Goal: Task Accomplishment & Management: Use online tool/utility

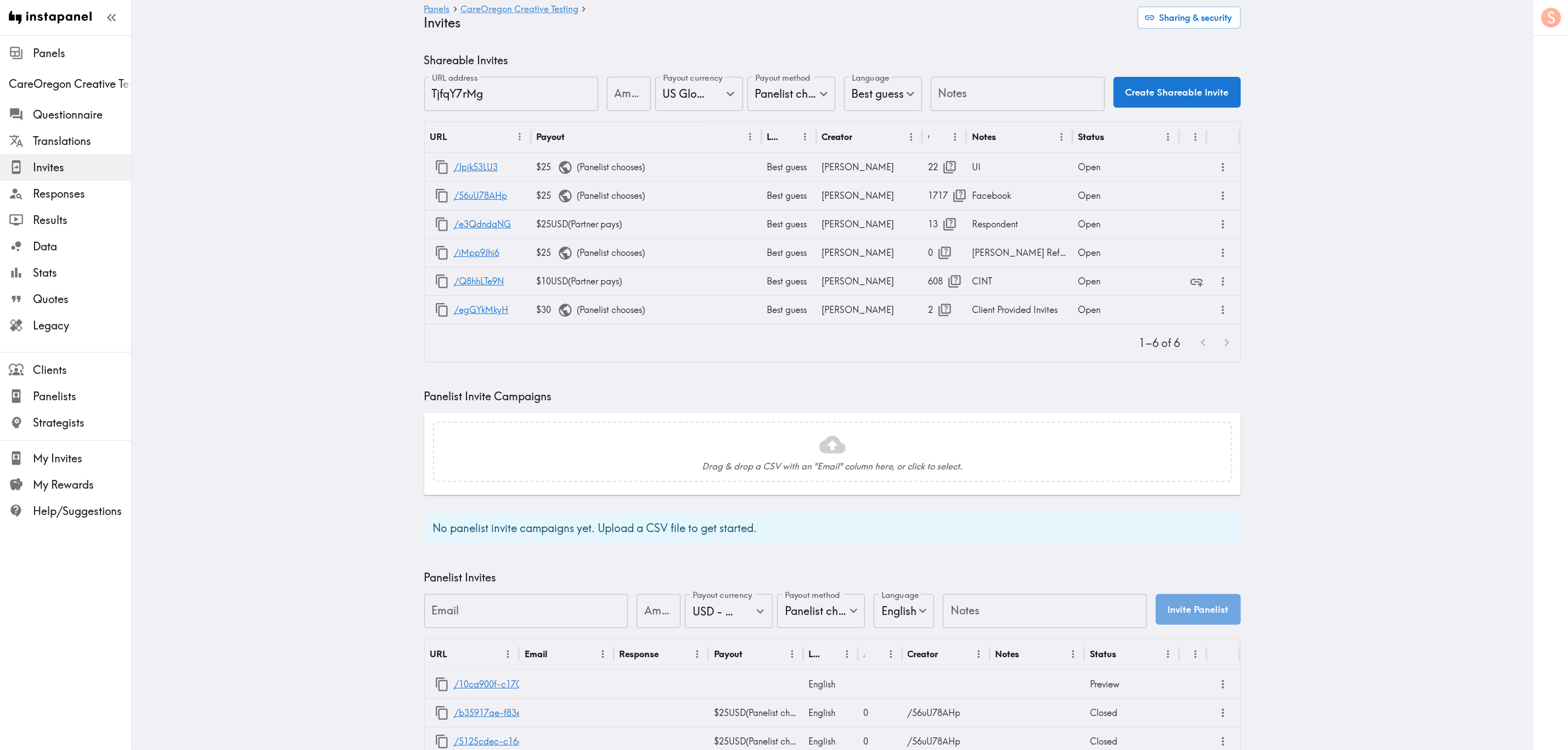
drag, startPoint x: 988, startPoint y: 77, endPoint x: 986, endPoint y: 88, distance: 11.2
click at [947, 82] on input "Notes" at bounding box center [1017, 94] width 174 height 34
type input "Sonya Referral"
drag, startPoint x: 627, startPoint y: 90, endPoint x: 611, endPoint y: 90, distance: 16.0
click at [608, 90] on input "Amount" at bounding box center [629, 94] width 44 height 34
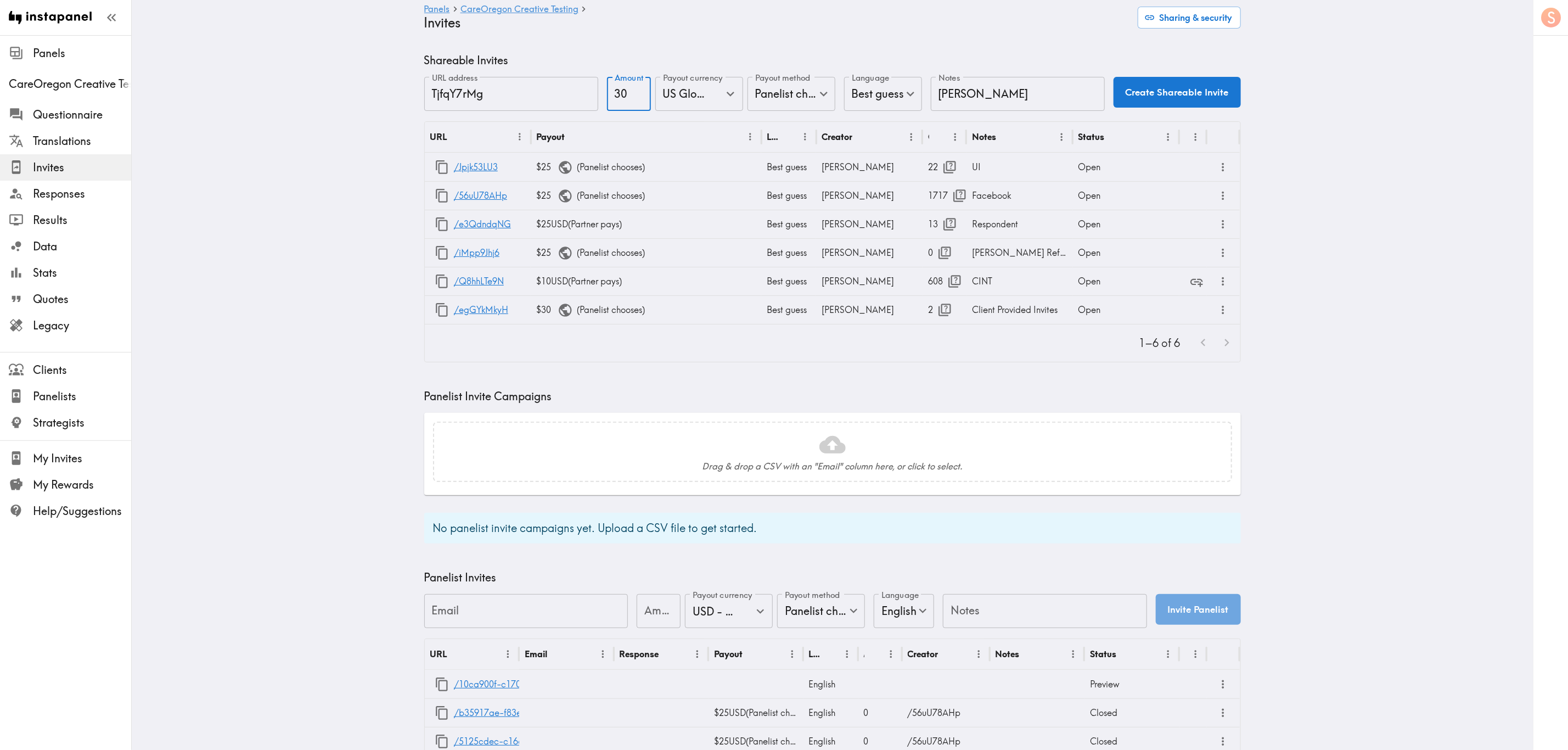
type input "30"
click at [947, 94] on button "Create Shareable Invite" at bounding box center [1177, 93] width 127 height 31
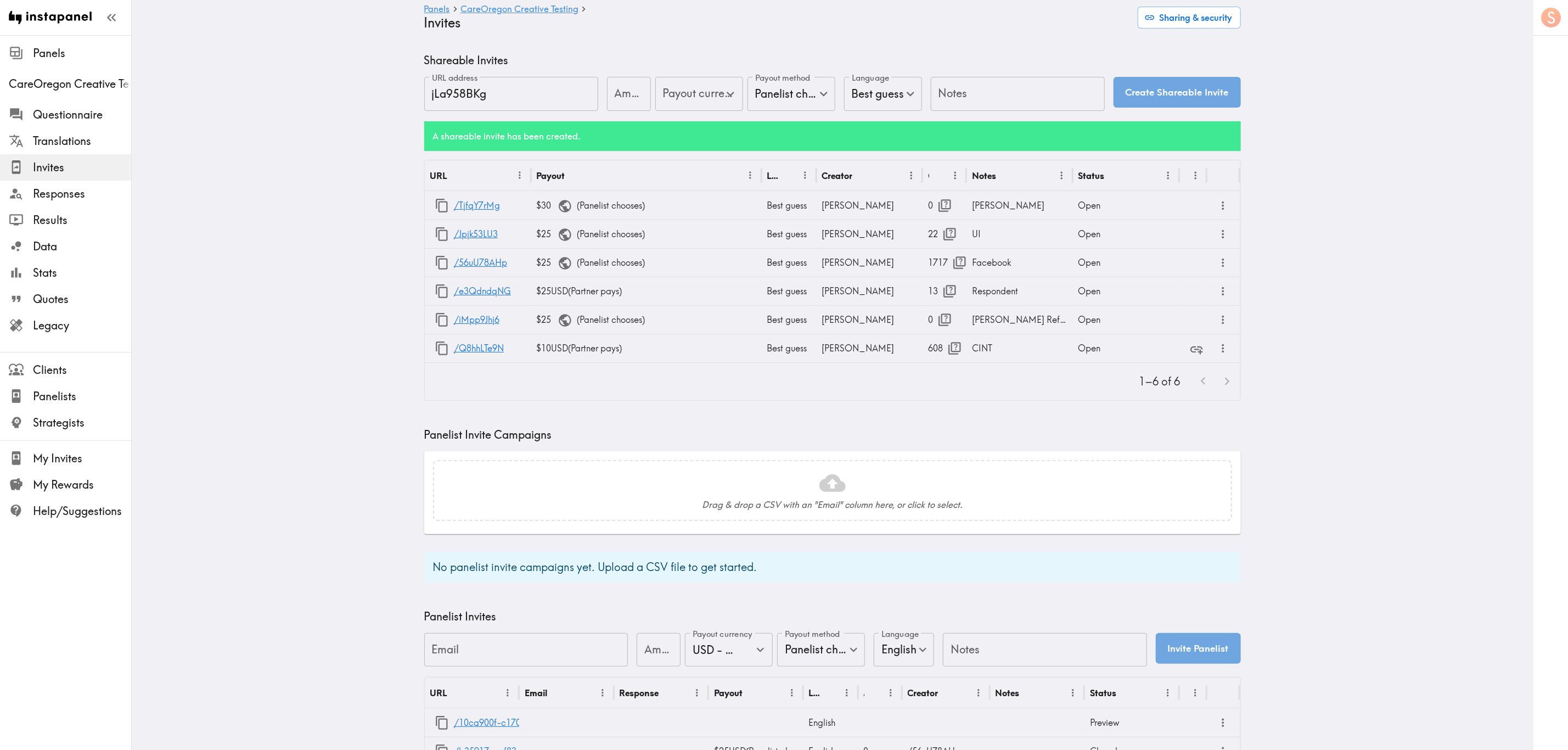
type input "US Global Equivalent - converted and cost-of-living adjusted"
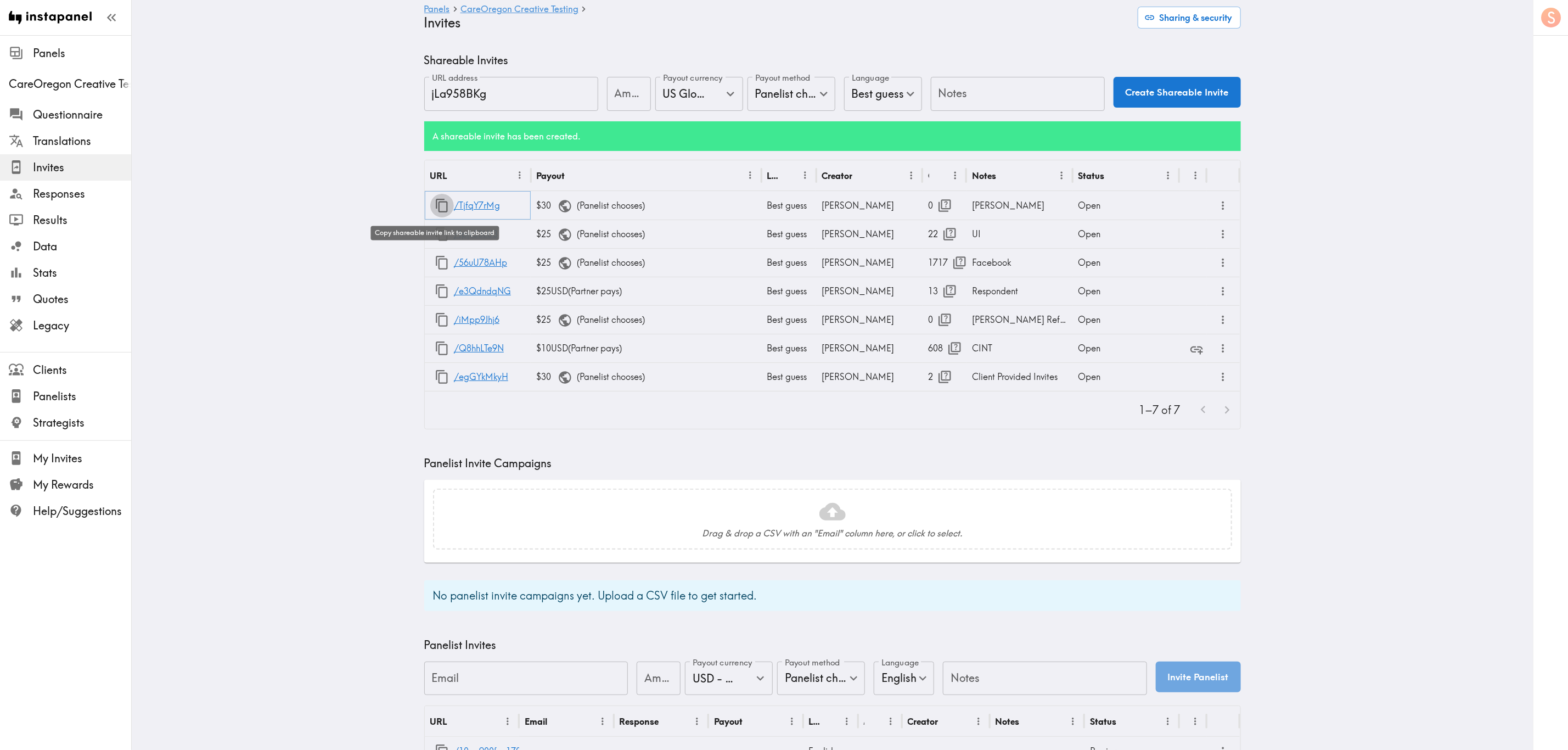
click at [435, 209] on icon "button" at bounding box center [442, 206] width 15 height 15
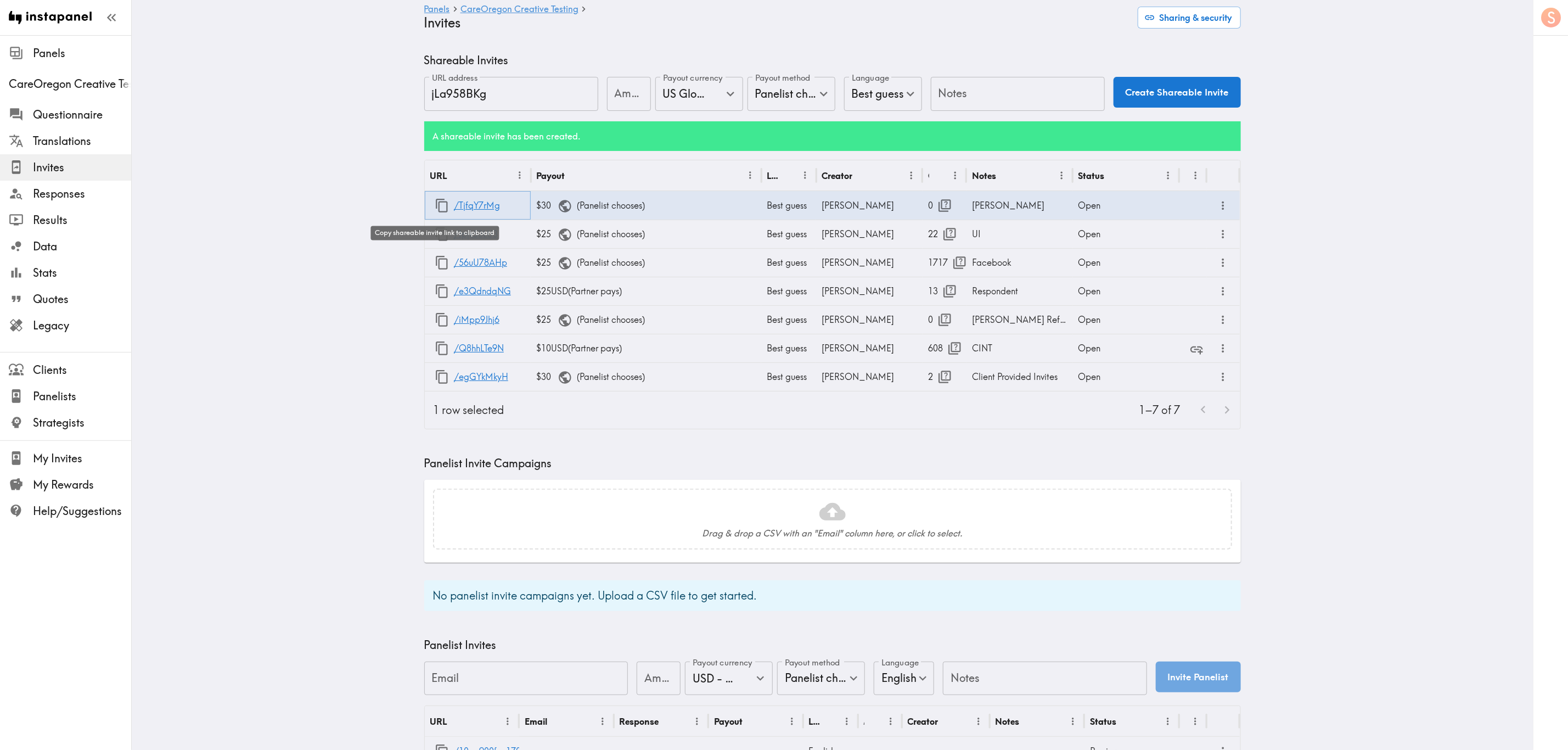
click at [435, 201] on icon "button" at bounding box center [442, 206] width 15 height 15
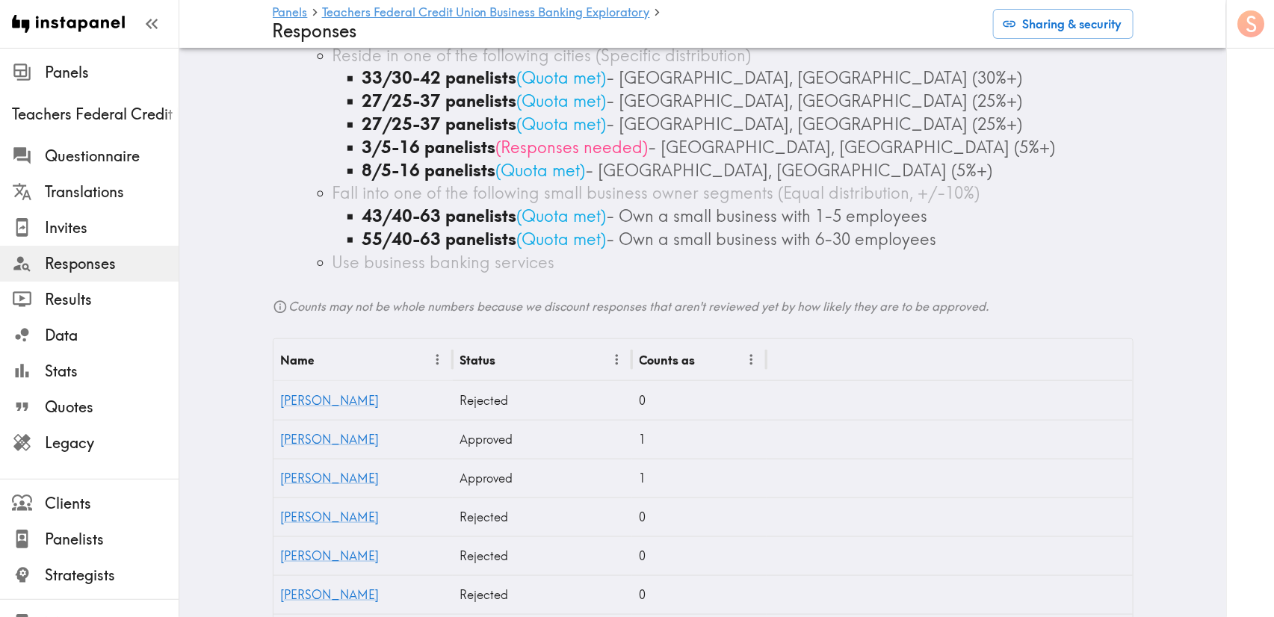
scroll to position [560, 0]
